Goal: Information Seeking & Learning: Learn about a topic

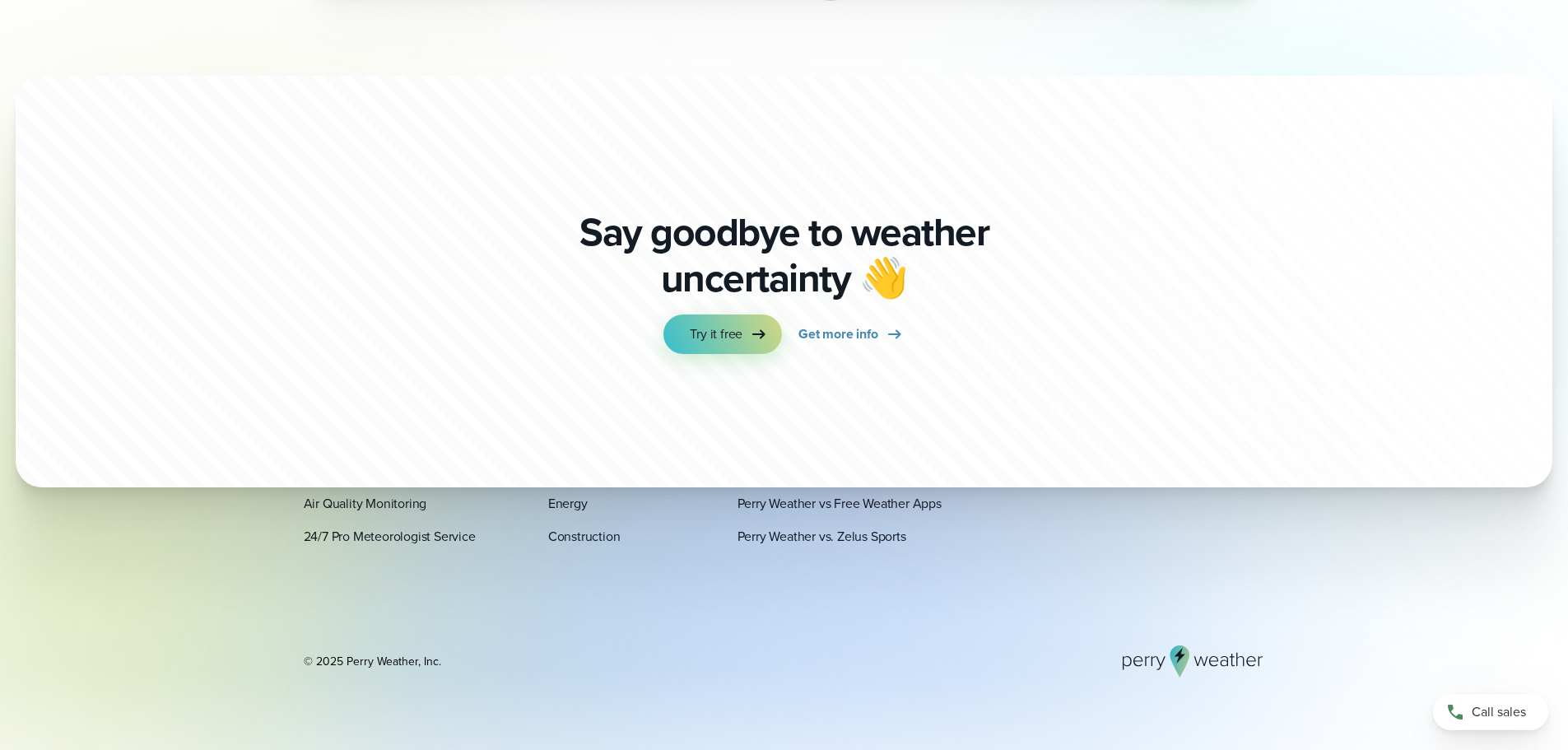
scroll to position [5780, 0]
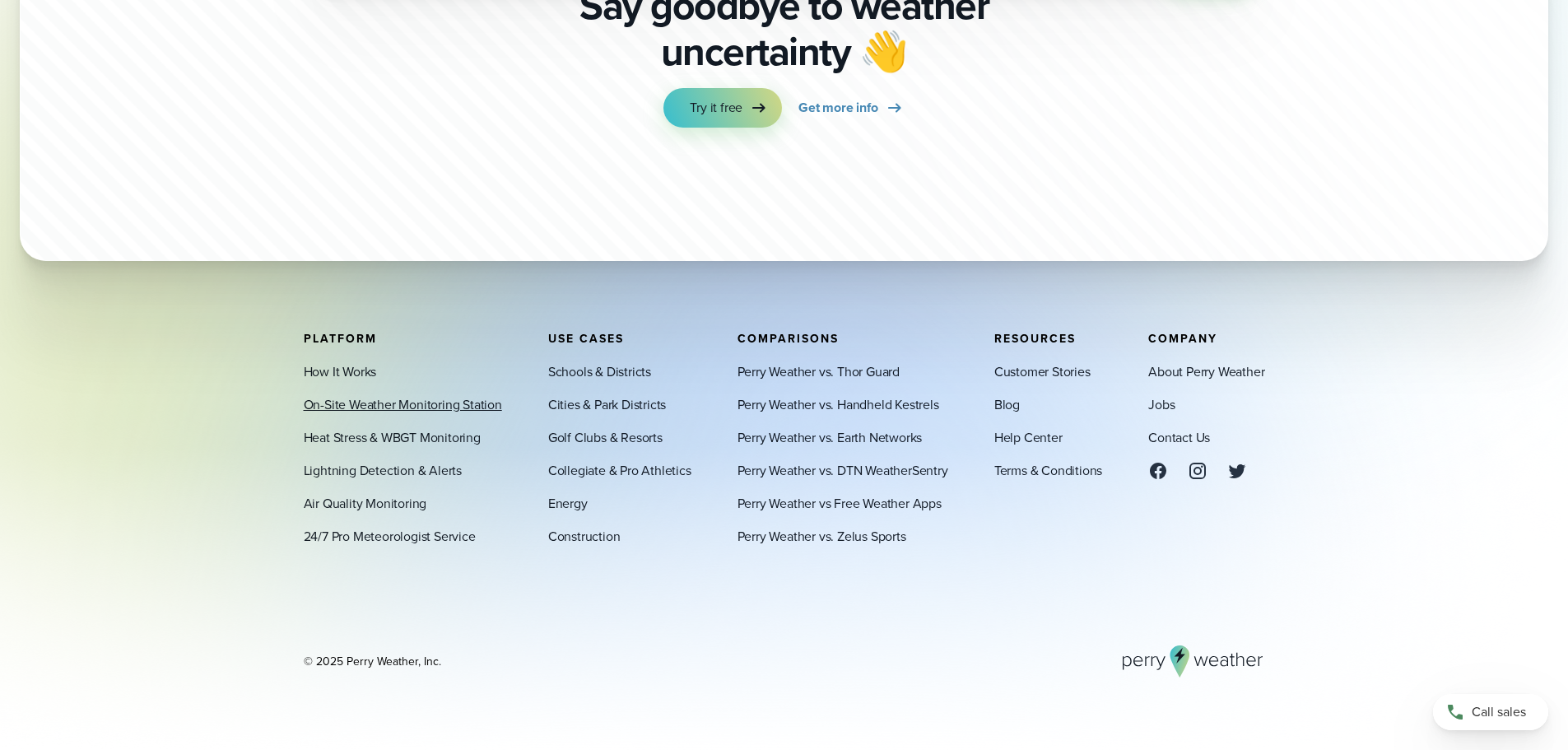
click at [458, 403] on link "On-Site Weather Monitoring Station" at bounding box center [403, 404] width 199 height 20
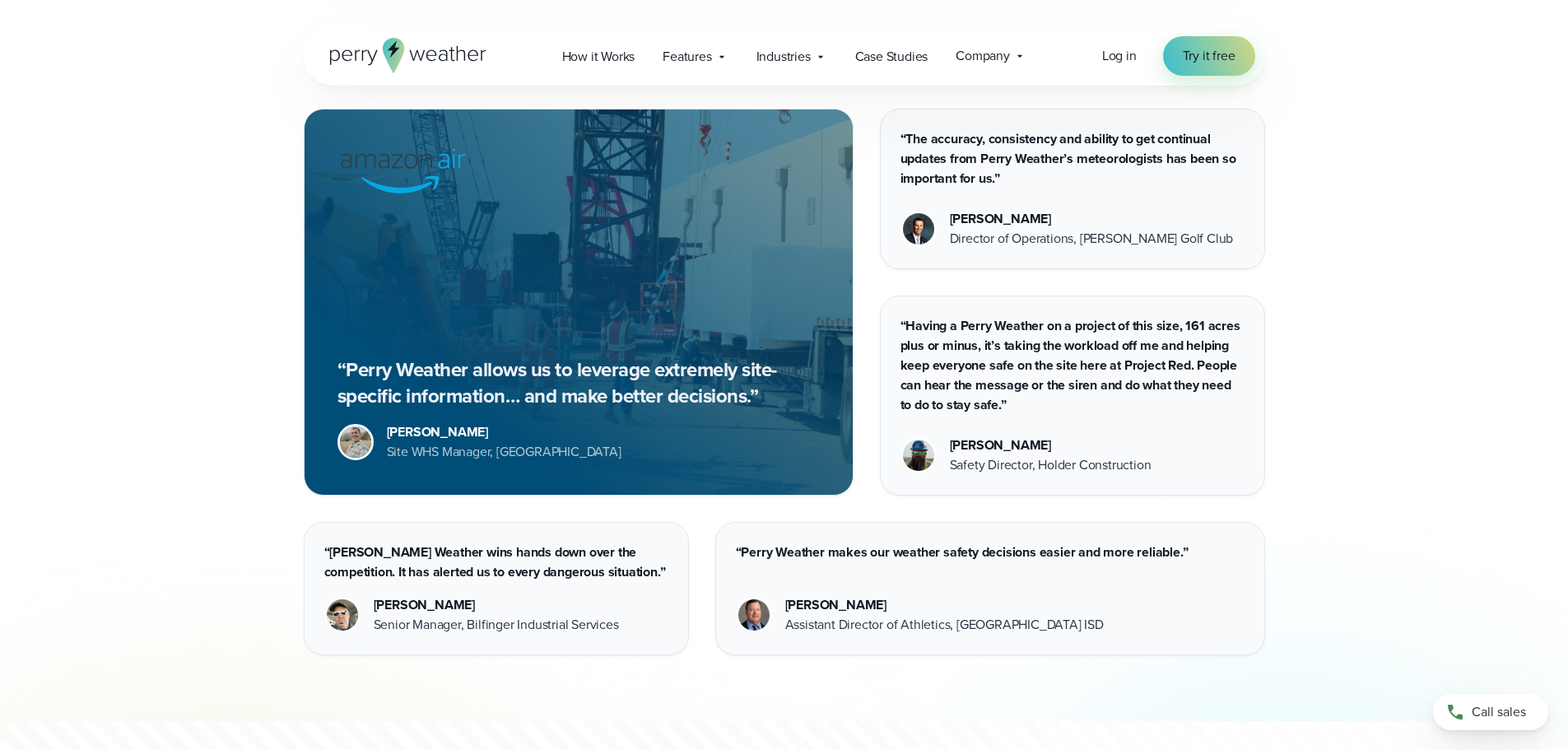
scroll to position [4158, 0]
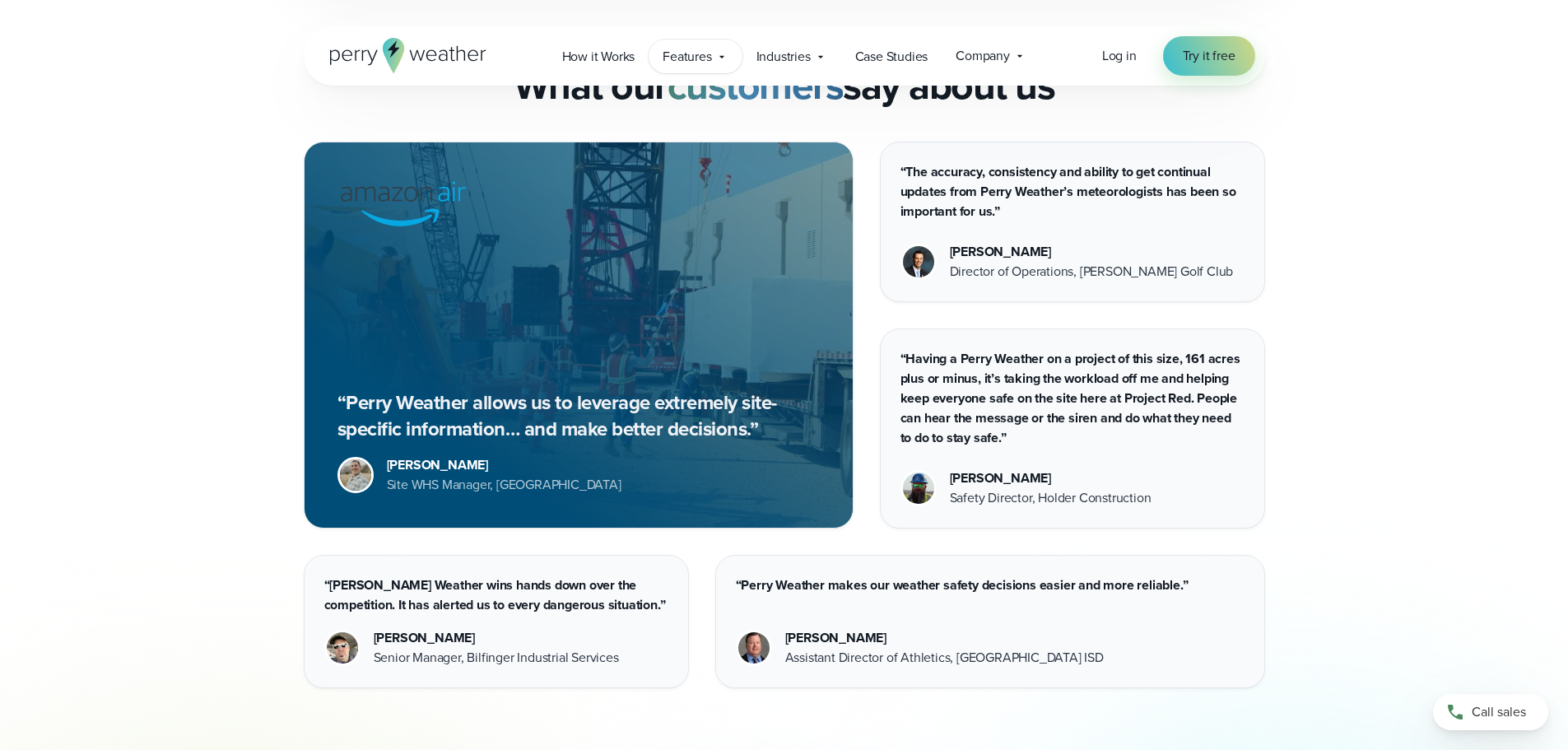
click at [708, 60] on span "Features" at bounding box center [686, 57] width 49 height 20
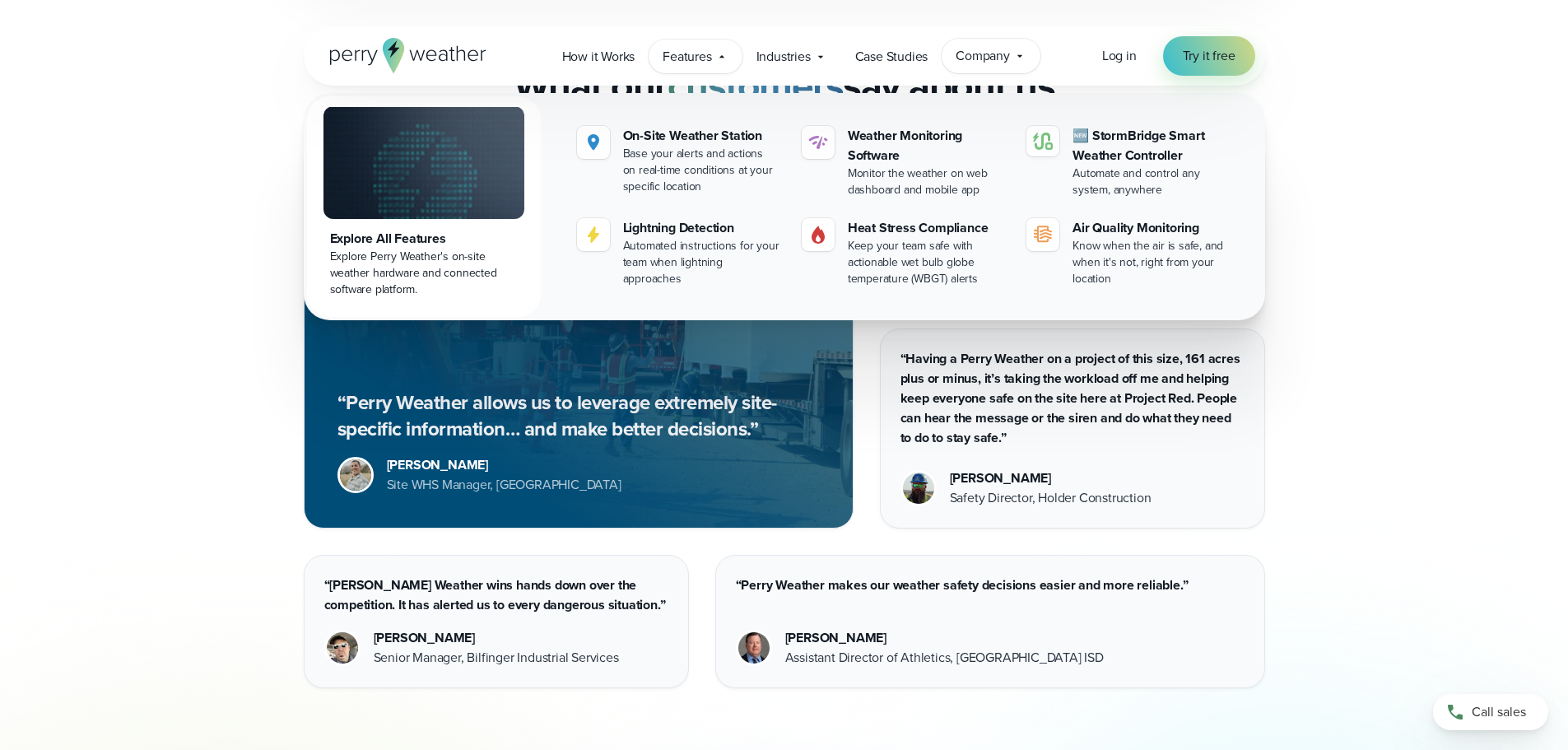
click at [962, 57] on span "Company" at bounding box center [983, 56] width 54 height 20
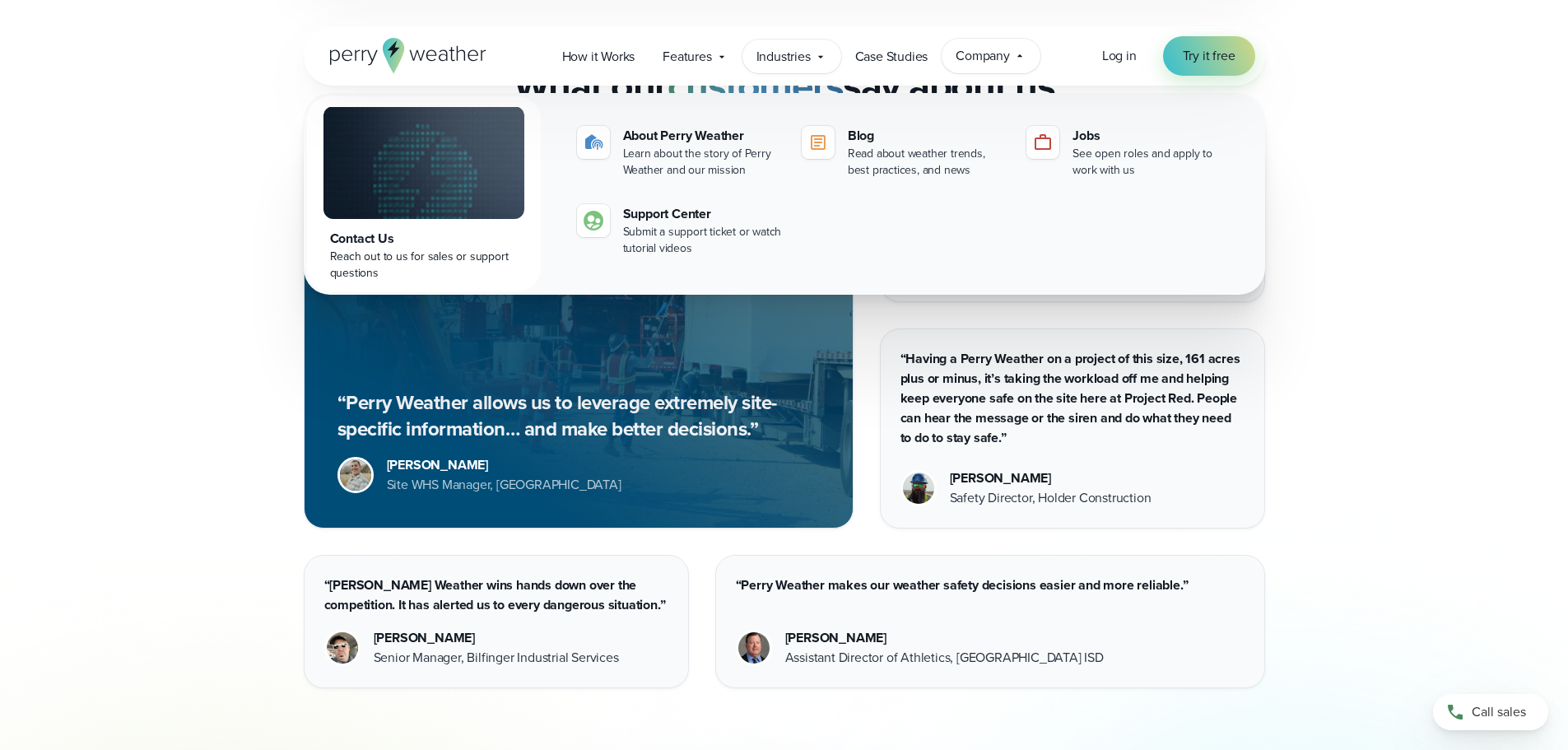
click at [798, 57] on span "Industries" at bounding box center [783, 57] width 54 height 20
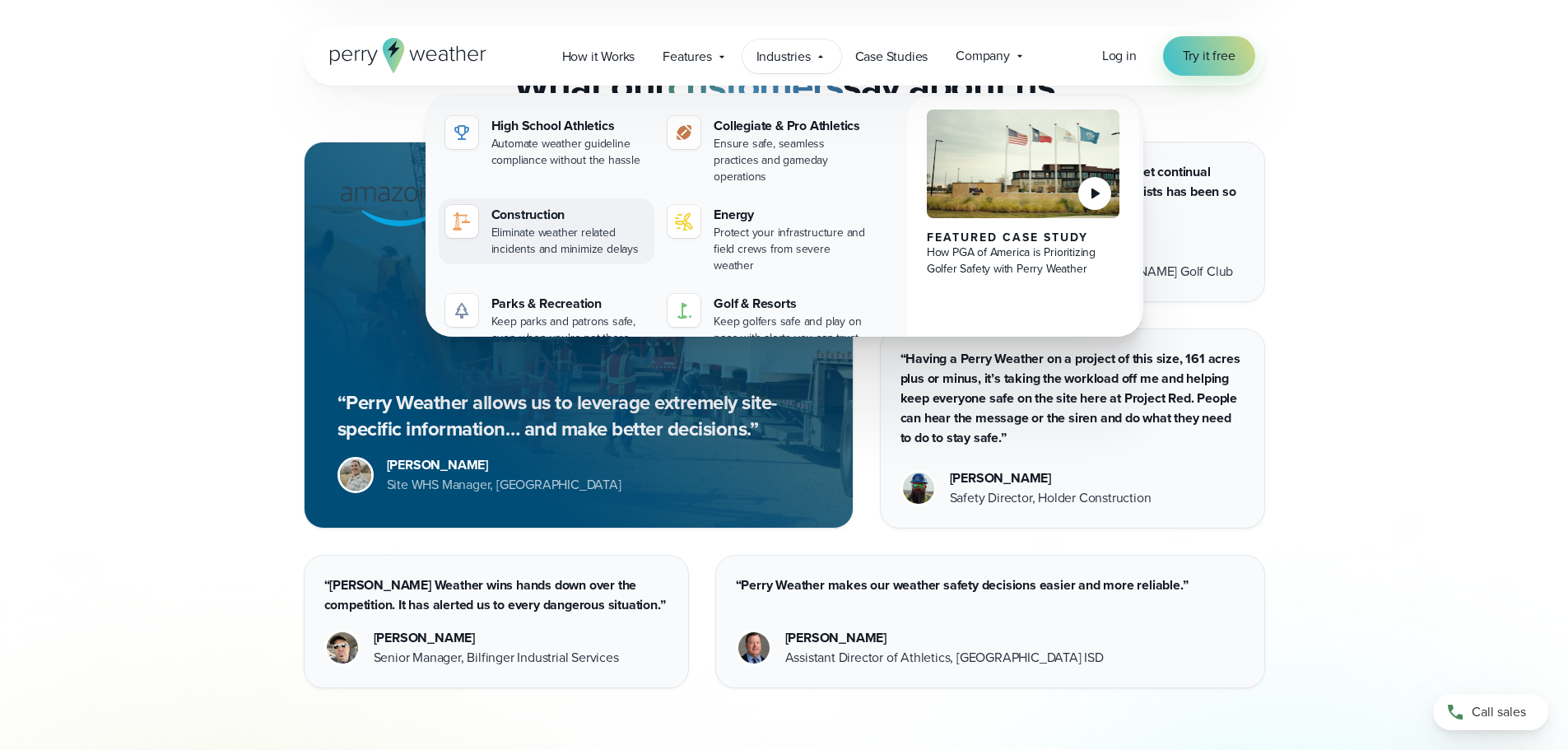
click at [537, 205] on div "Construction" at bounding box center [570, 215] width 157 height 20
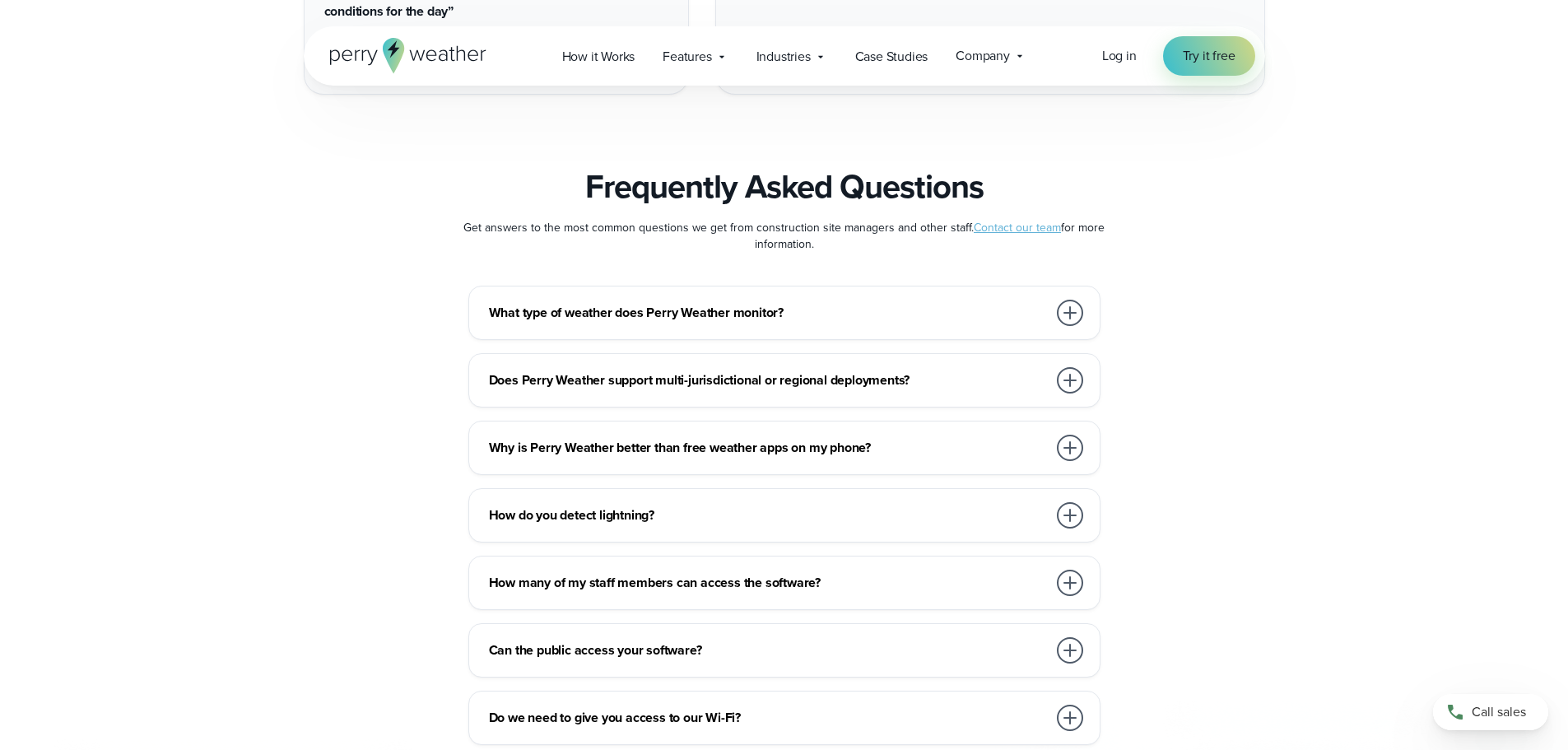
scroll to position [8727, 0]
